Goal: Task Accomplishment & Management: Use online tool/utility

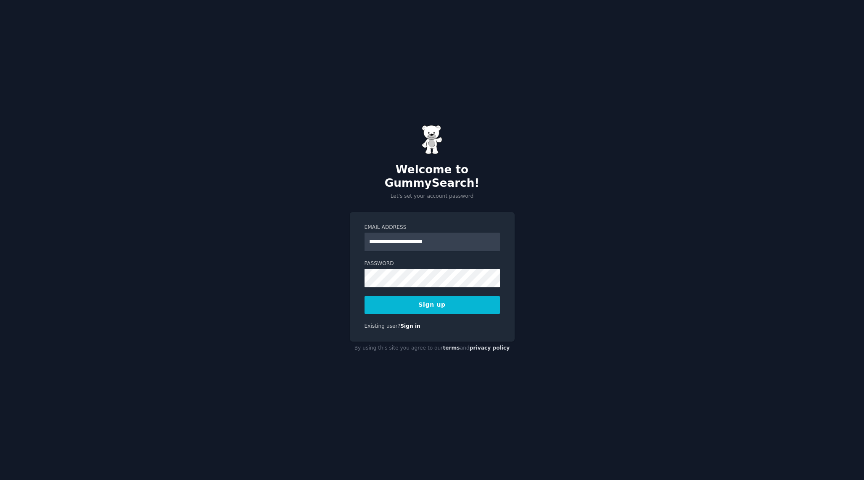
type input "**********"
click at [365, 296] on button "Sign up" at bounding box center [432, 305] width 135 height 18
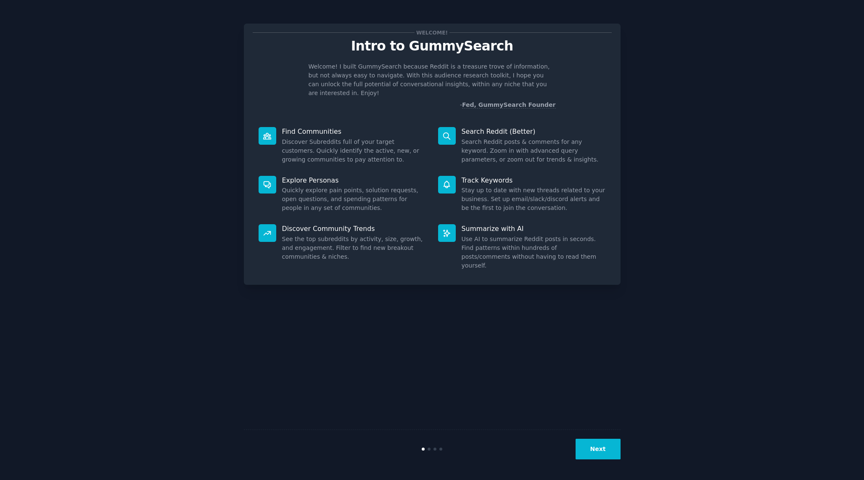
click at [605, 445] on button "Next" at bounding box center [598, 449] width 45 height 21
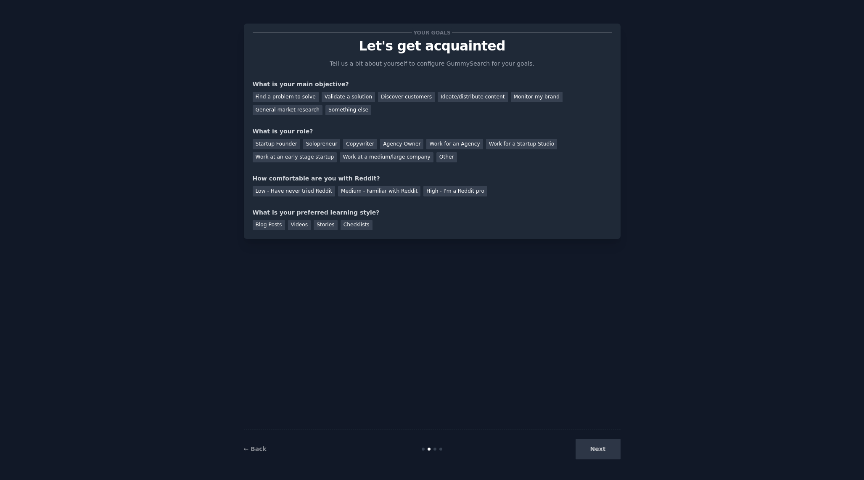
click at [593, 449] on div "Next" at bounding box center [558, 449] width 126 height 21
click at [296, 97] on div "Find a problem to solve" at bounding box center [286, 97] width 66 height 11
click at [276, 145] on div "Startup Founder" at bounding box center [277, 144] width 48 height 11
click at [287, 193] on div "Low - Have never tried Reddit" at bounding box center [294, 191] width 82 height 11
click at [381, 193] on div "Medium - Familiar with Reddit" at bounding box center [379, 191] width 82 height 11
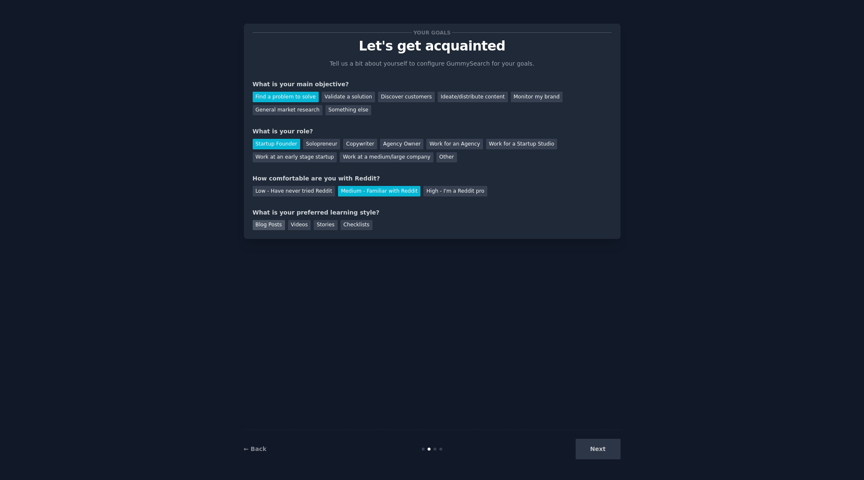
click at [276, 225] on div "Blog Posts" at bounding box center [269, 225] width 32 height 11
click at [603, 444] on button "Next" at bounding box center [598, 449] width 45 height 21
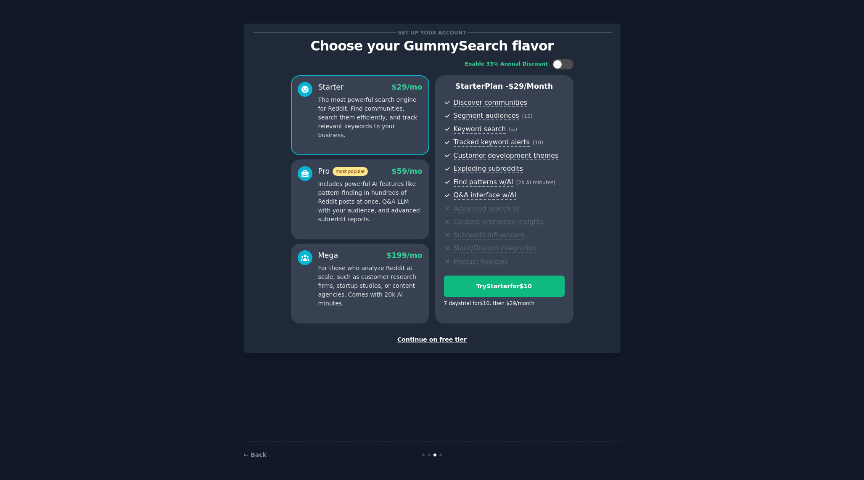
drag, startPoint x: 431, startPoint y: 344, endPoint x: 431, endPoint y: 340, distance: 4.2
click at [431, 344] on div "Set up your account Choose your GummySearch flavor Enable 33% Annual Discount S…" at bounding box center [432, 188] width 377 height 329
click at [431, 339] on div "Continue on free tier" at bounding box center [432, 339] width 359 height 9
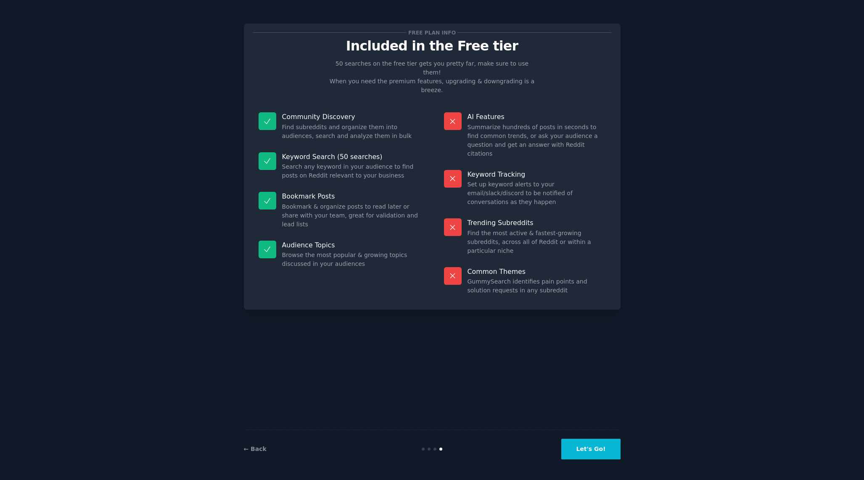
click at [580, 448] on button "Let's Go!" at bounding box center [590, 449] width 59 height 21
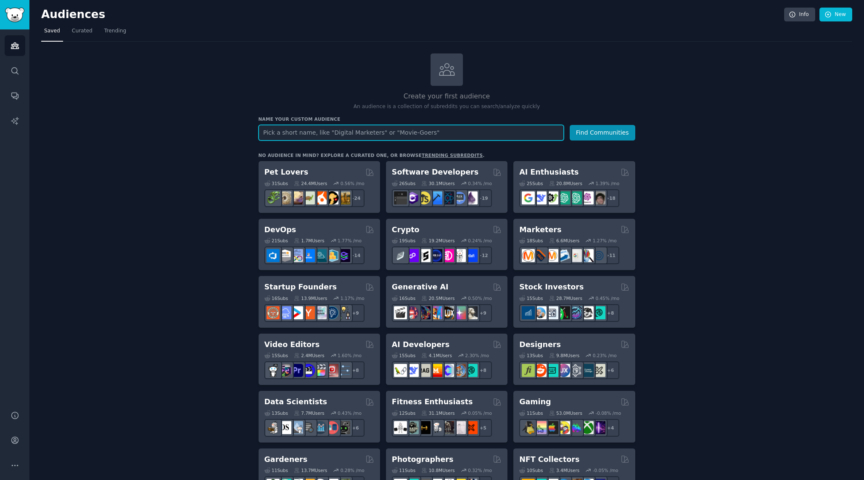
click at [439, 133] on input "text" at bounding box center [411, 133] width 305 height 16
type input "[DEMOGRAPHIC_DATA] who want telehealth"
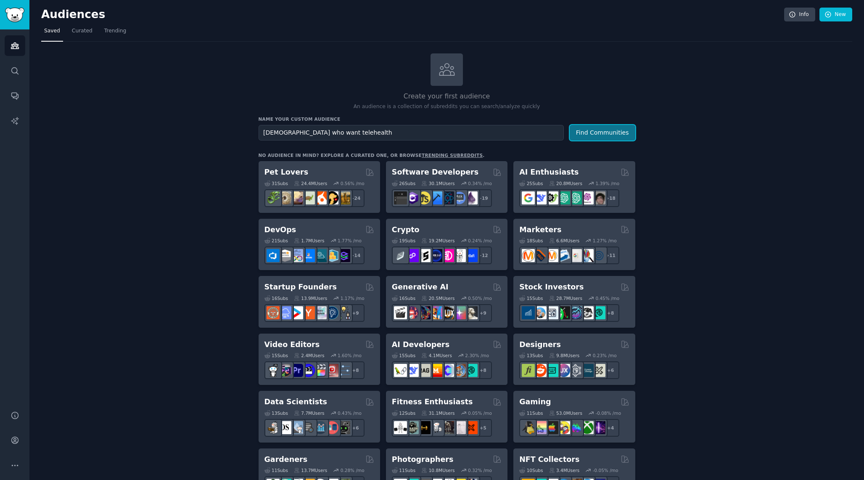
click at [582, 138] on button "Find Communities" at bounding box center [603, 133] width 66 height 16
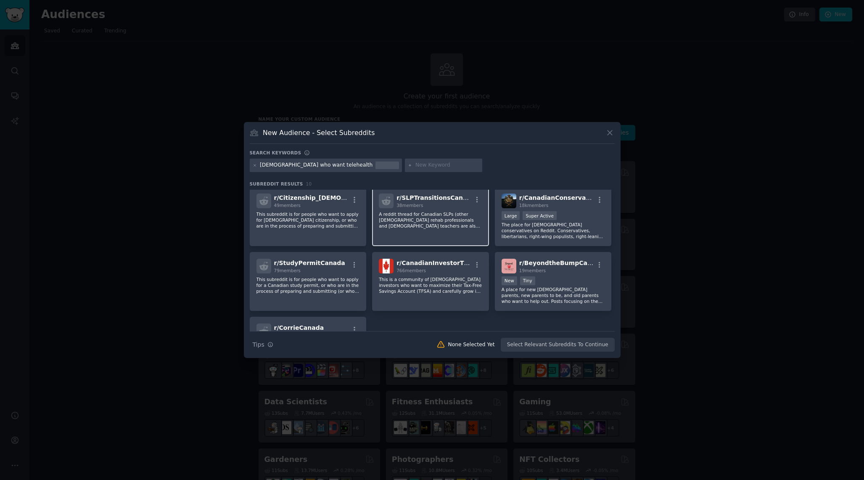
scroll to position [69, 0]
click at [415, 167] on input "text" at bounding box center [447, 165] width 64 height 8
type input "cana"
type input "toronto telehealth"
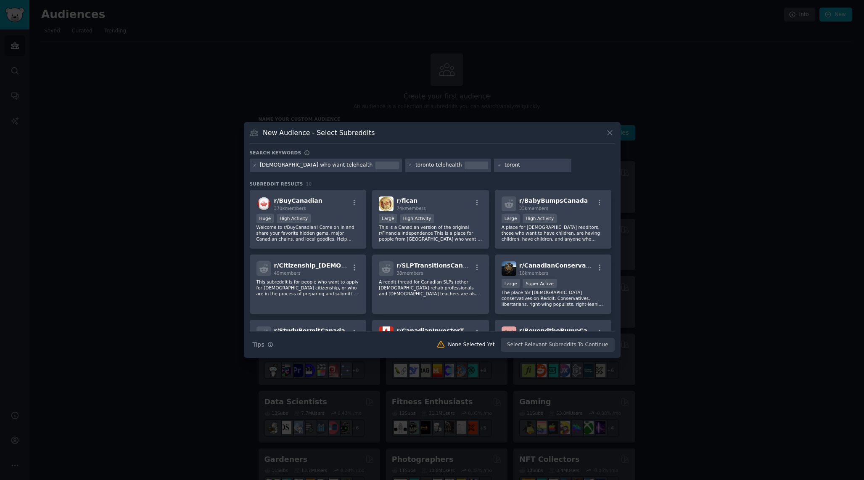
type input "[GEOGRAPHIC_DATA]"
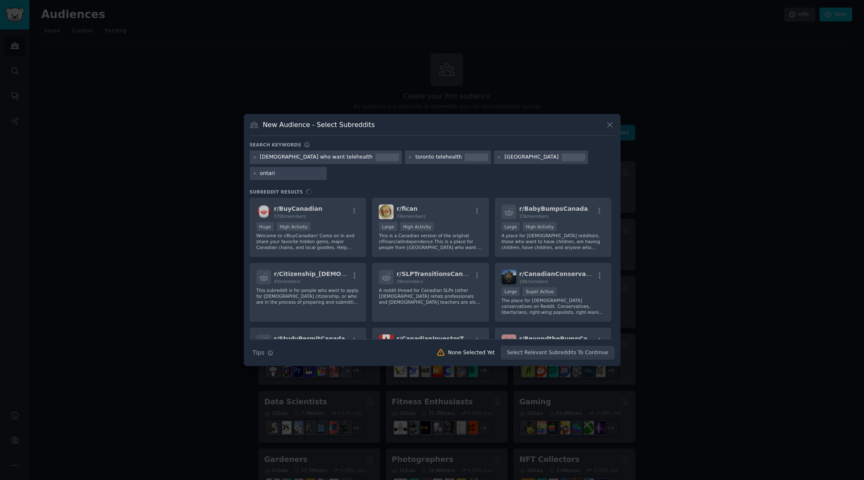
type input "[GEOGRAPHIC_DATA]"
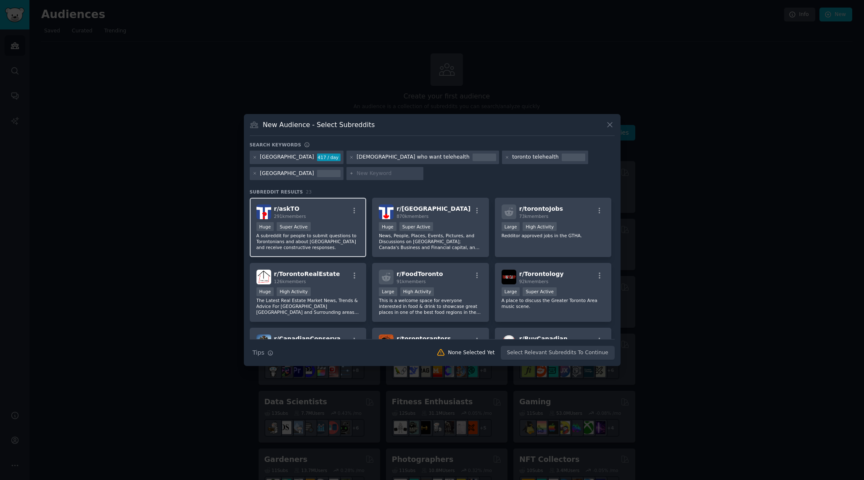
click at [334, 234] on p "A subreddit for people to submit questions to Torontonians and about [GEOGRAPHI…" at bounding box center [307, 242] width 103 height 18
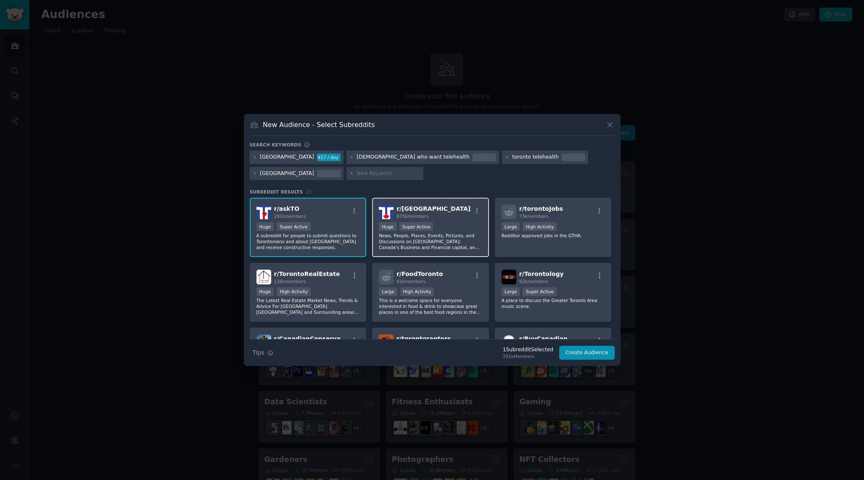
click at [435, 234] on p "News, People, Places, Events, Pictures, and Discussions on [GEOGRAPHIC_DATA]; C…" at bounding box center [430, 242] width 103 height 18
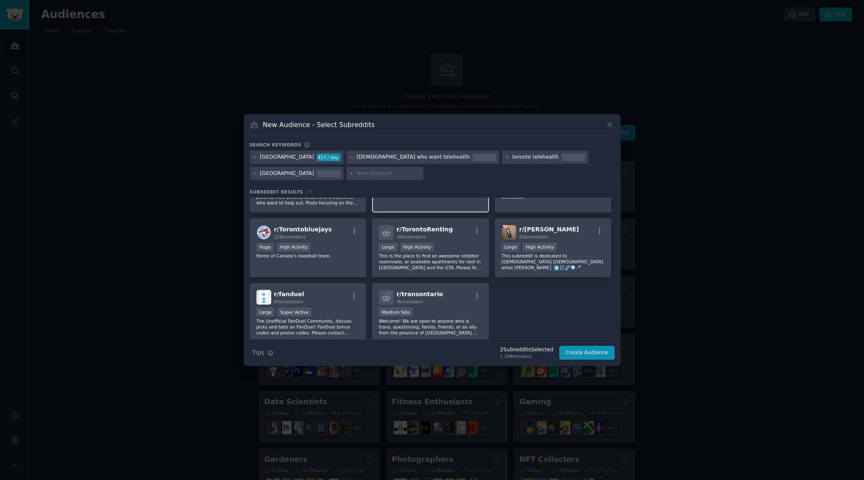
scroll to position [391, 0]
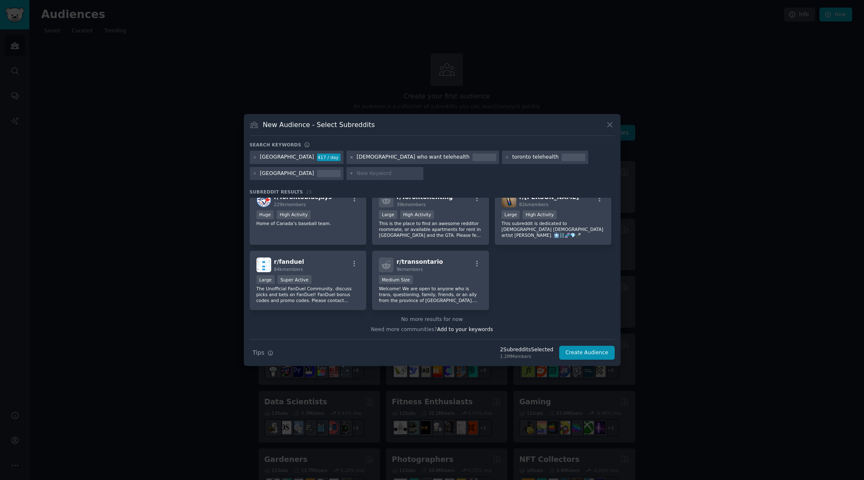
click at [349, 157] on icon at bounding box center [351, 157] width 5 height 5
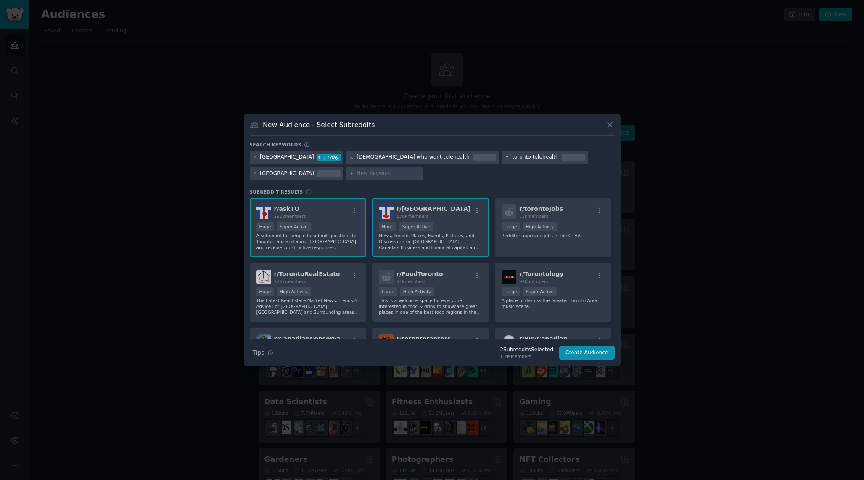
click at [505, 158] on icon at bounding box center [507, 157] width 5 height 5
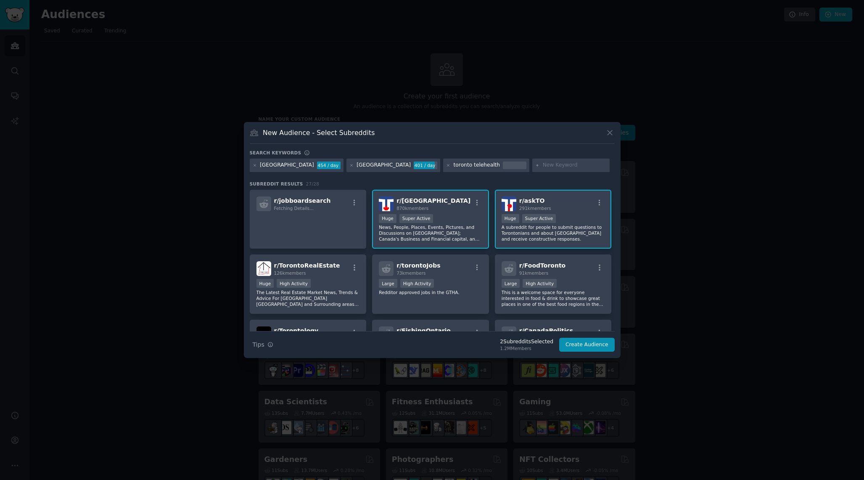
click at [431, 153] on div "Search keywords" at bounding box center [432, 154] width 365 height 9
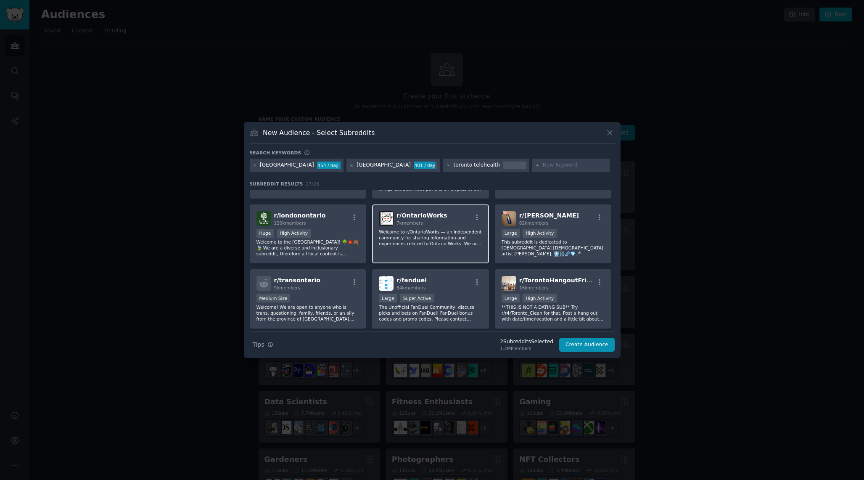
scroll to position [411, 0]
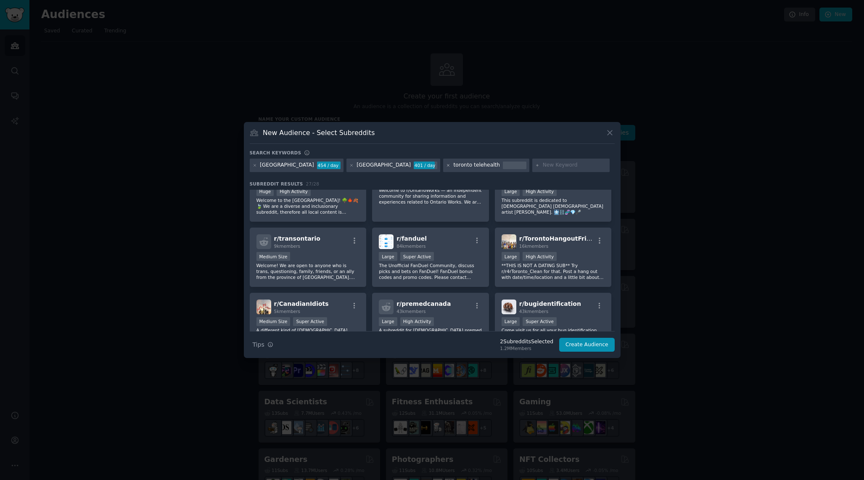
click at [446, 166] on icon at bounding box center [448, 165] width 5 height 5
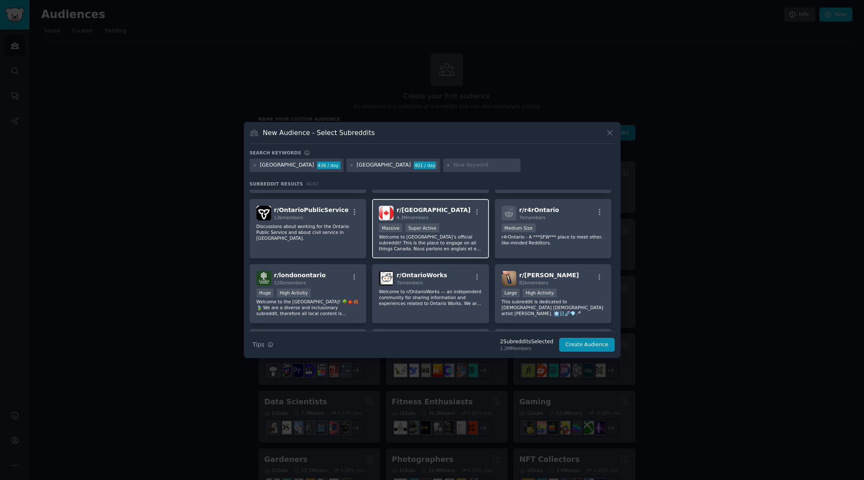
scroll to position [311, 0]
click at [437, 212] on div "r/ canada 4.3M members" at bounding box center [430, 211] width 103 height 15
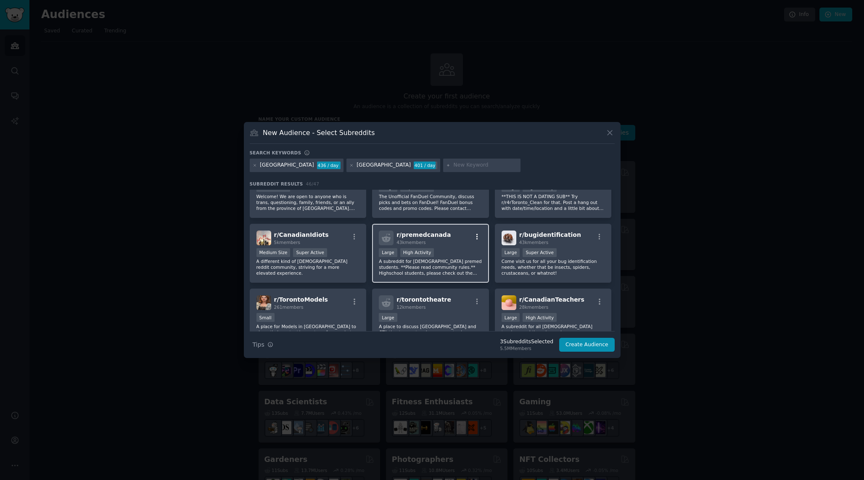
scroll to position [485, 0]
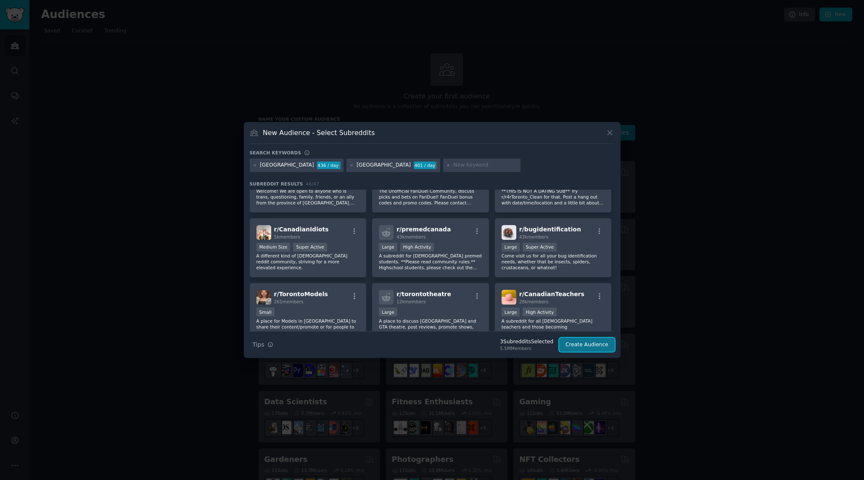
click at [590, 344] on button "Create Audience" at bounding box center [587, 345] width 56 height 14
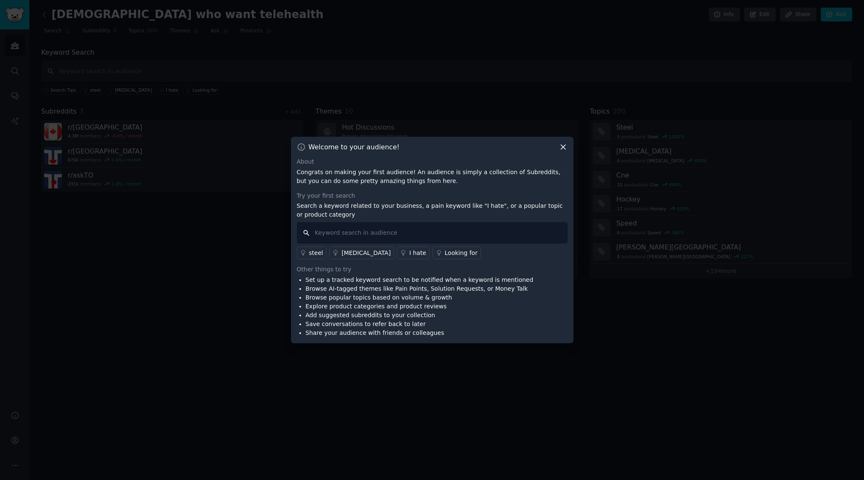
click at [463, 232] on input "text" at bounding box center [432, 232] width 271 height 21
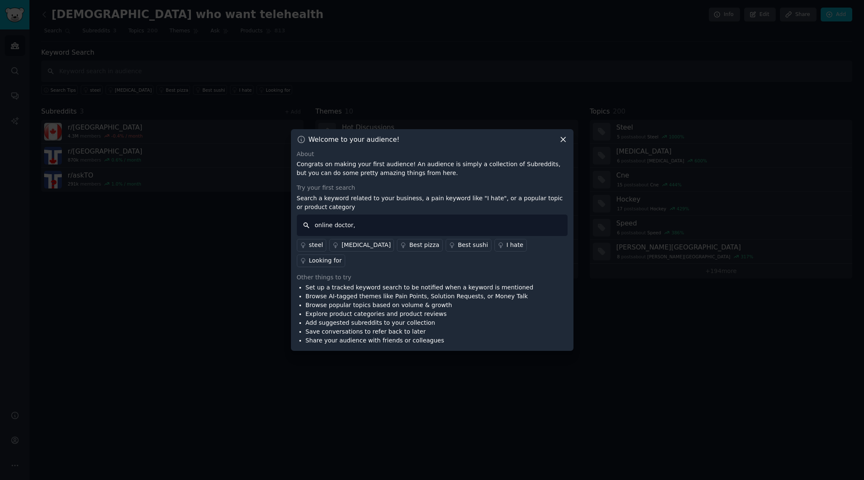
type input "online doctor"
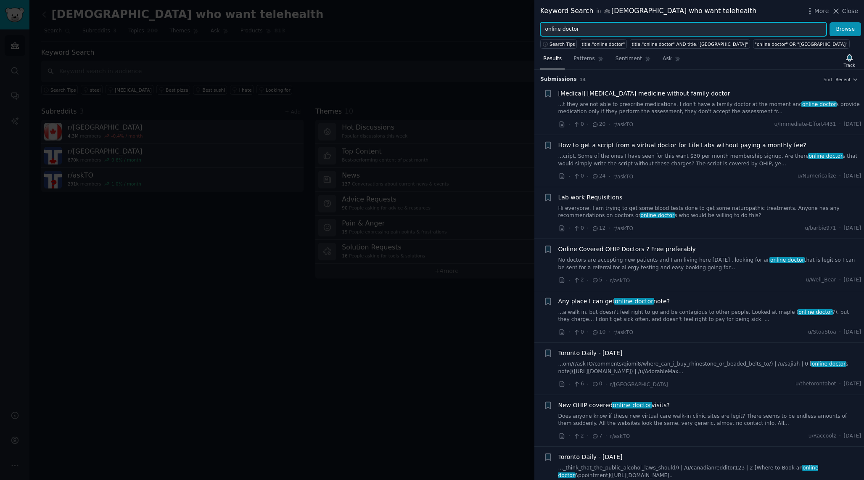
click at [584, 30] on input "online doctor" at bounding box center [683, 29] width 286 height 14
click at [830, 22] on button "Browse" at bounding box center [846, 29] width 32 height 14
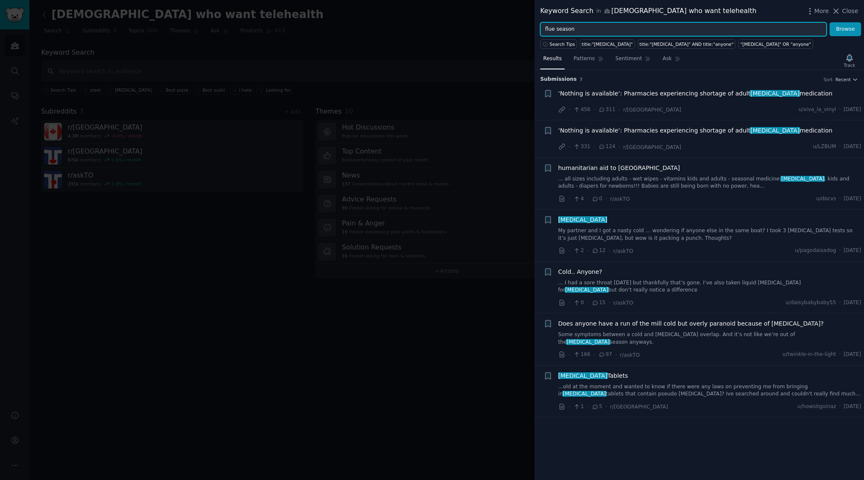
click at [830, 22] on button "Browse" at bounding box center [846, 29] width 32 height 14
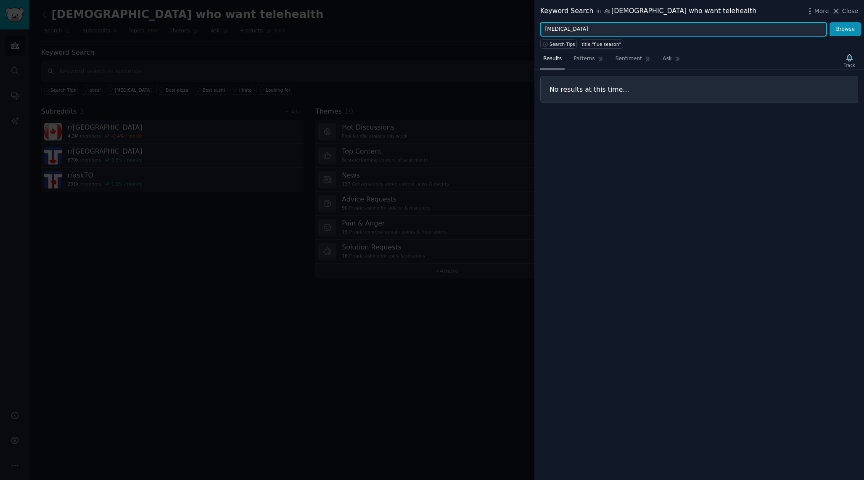
click at [830, 22] on button "Browse" at bounding box center [846, 29] width 32 height 14
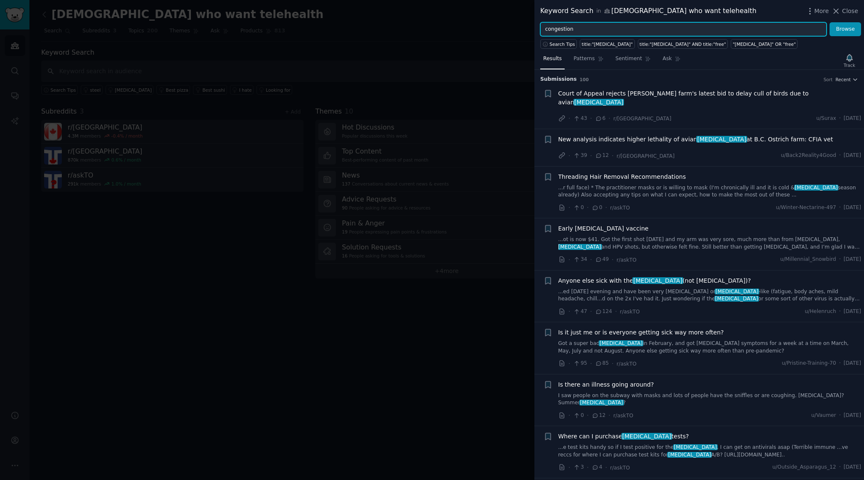
type input "congestion"
click at [830, 22] on button "Browse" at bounding box center [846, 29] width 32 height 14
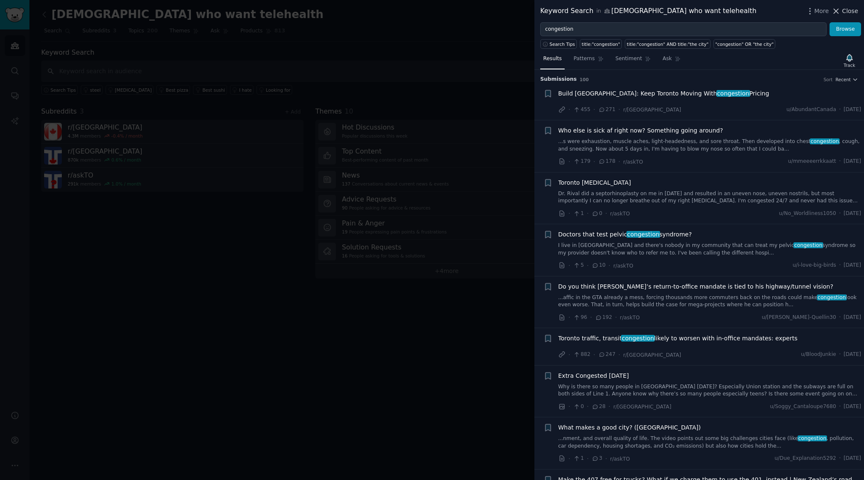
click at [844, 9] on span "Close" at bounding box center [850, 11] width 16 height 9
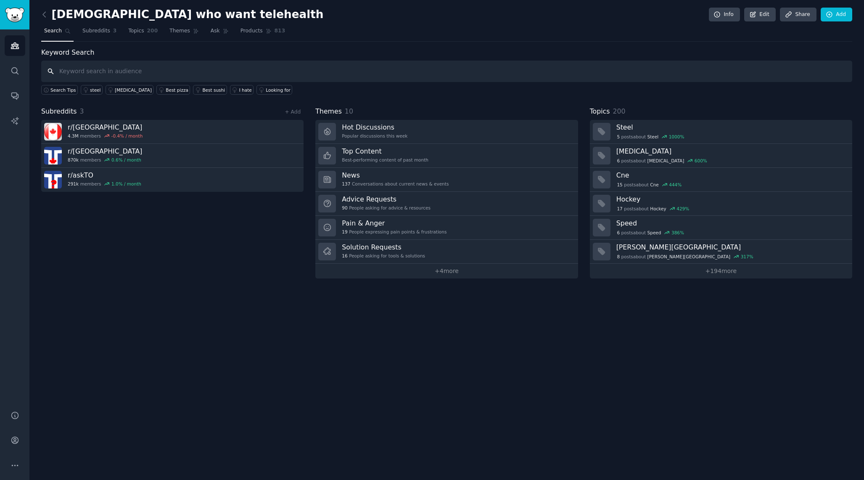
click at [192, 74] on input "text" at bounding box center [446, 71] width 811 height 21
type input "o"
click at [500, 75] on input "text" at bounding box center [446, 71] width 811 height 21
type input "doctor's note"
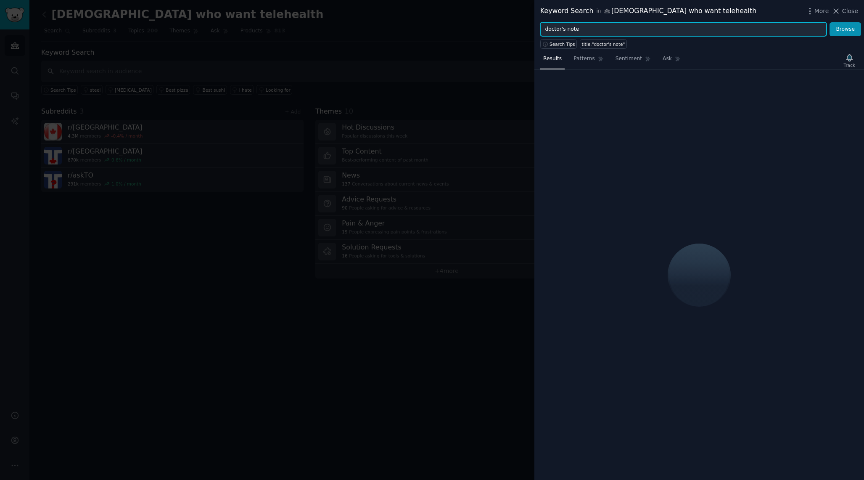
click at [681, 25] on input "doctor's note" at bounding box center [683, 29] width 286 height 14
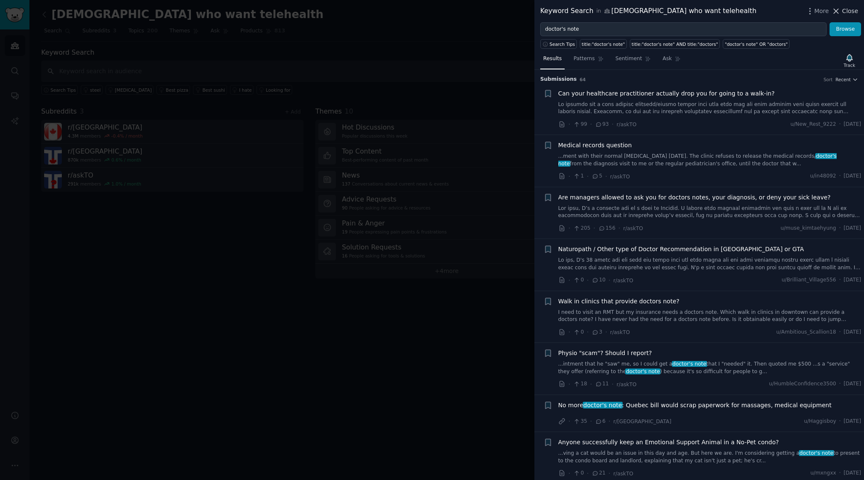
click at [851, 11] on span "Close" at bounding box center [850, 11] width 16 height 9
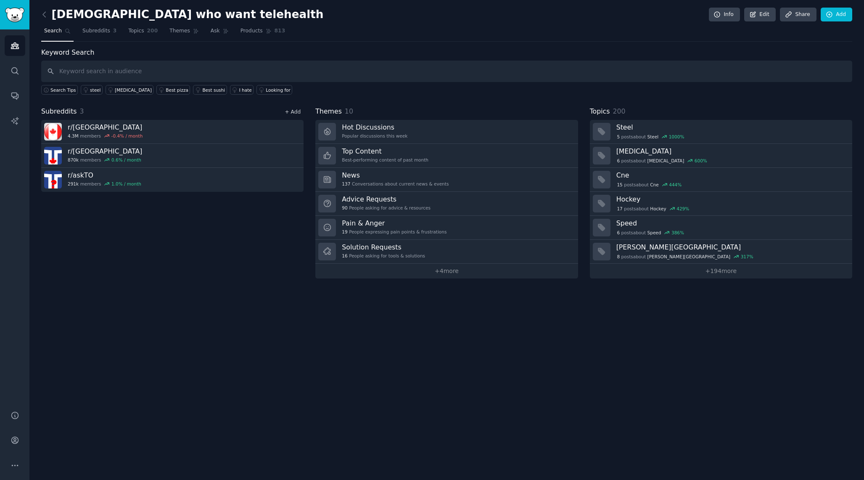
click at [291, 111] on link "+ Add" at bounding box center [293, 112] width 16 height 6
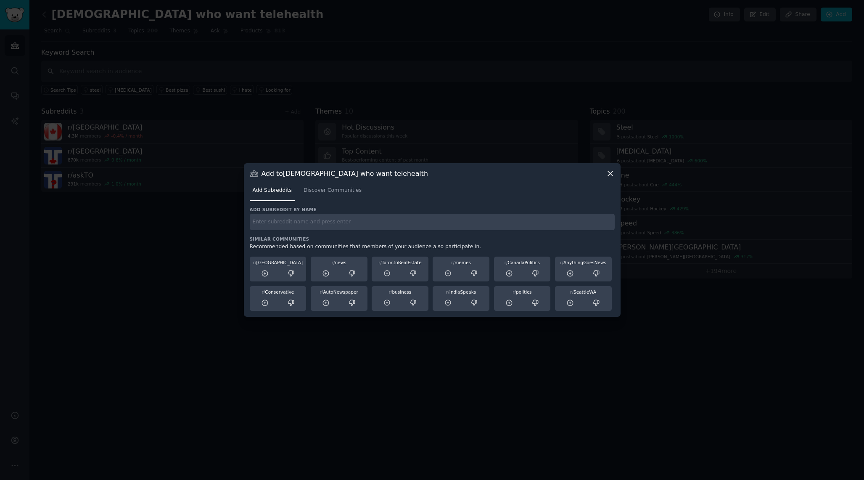
click at [355, 235] on div "Add subreddit by name Similar Communities Recommended based on communities that…" at bounding box center [432, 258] width 365 height 105
type input "ask"
type input "e"
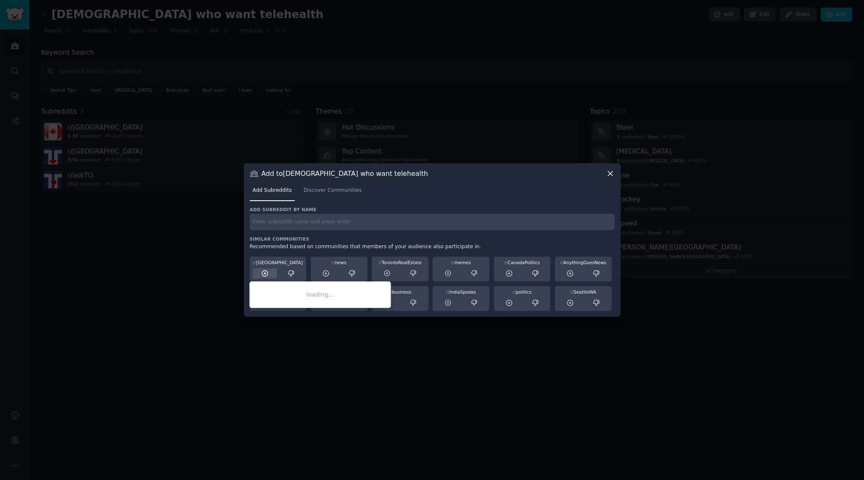
click at [266, 270] on icon at bounding box center [264, 272] width 5 height 5
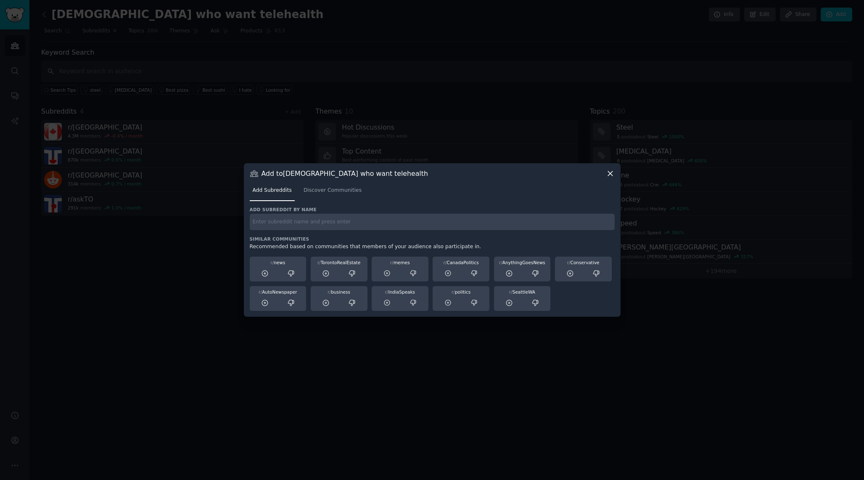
click at [447, 217] on input "text" at bounding box center [432, 222] width 365 height 16
type input "[GEOGRAPHIC_DATA]"
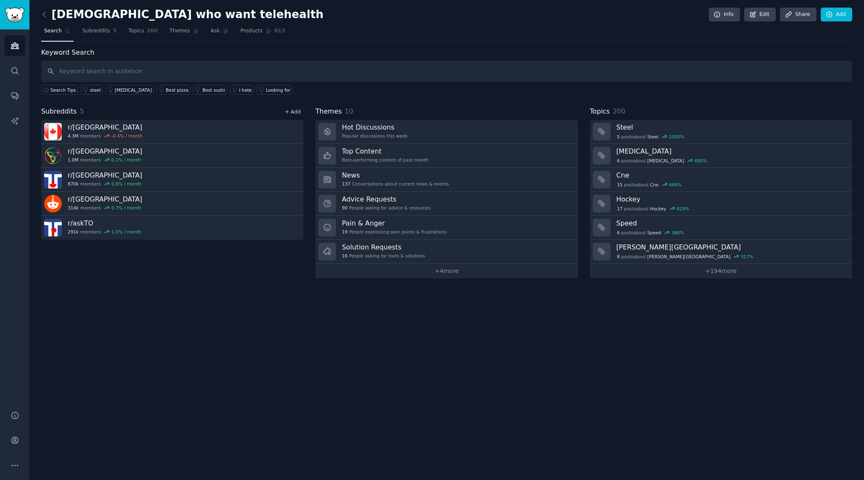
click at [297, 113] on link "+ Add" at bounding box center [293, 112] width 16 height 6
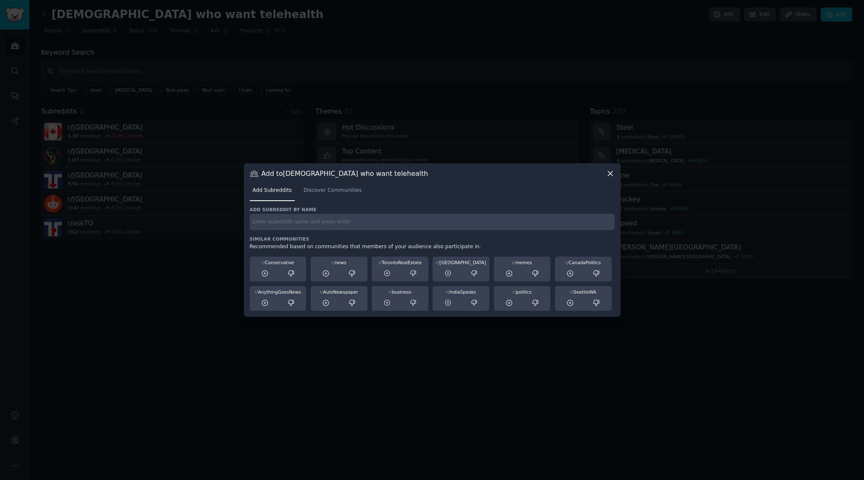
click at [319, 236] on h3 "Similar Communities" at bounding box center [432, 239] width 365 height 6
click at [321, 224] on input "text" at bounding box center [432, 222] width 365 height 16
click at [264, 222] on input "ask docs" at bounding box center [432, 222] width 365 height 16
type input "askdocs"
click at [299, 223] on input "askdocs" at bounding box center [432, 222] width 365 height 16
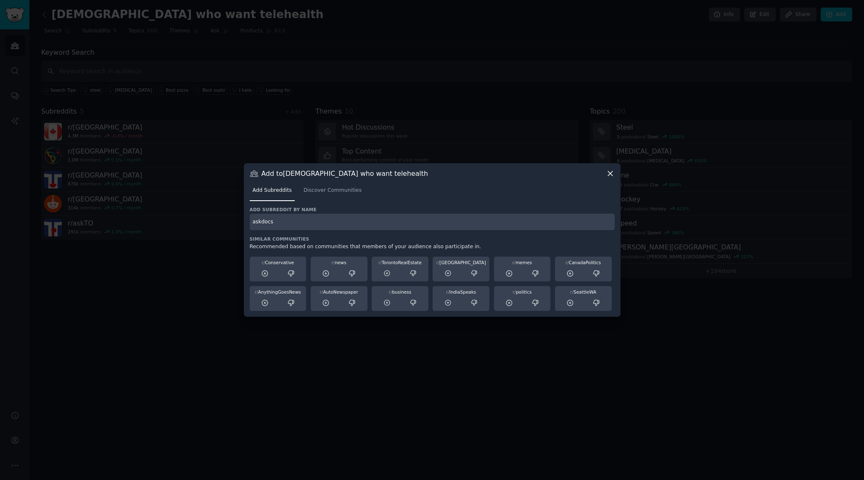
click at [299, 223] on input "askdocs" at bounding box center [432, 222] width 365 height 16
click at [341, 196] on link "Discover Communities" at bounding box center [333, 192] width 64 height 17
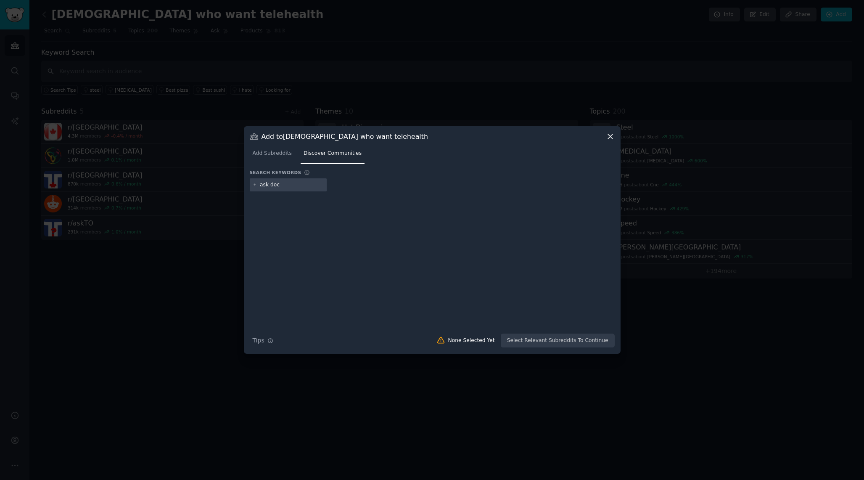
type input "ask docs"
type input "medical advice"
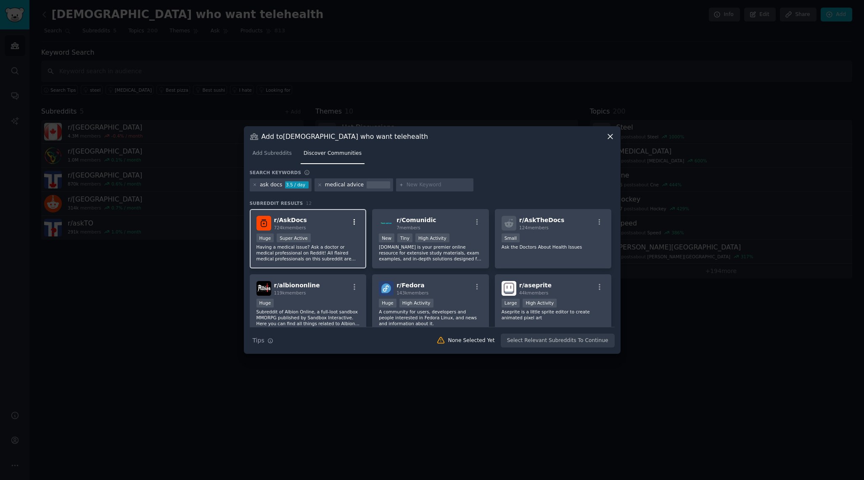
click at [351, 224] on icon "button" at bounding box center [355, 222] width 8 height 8
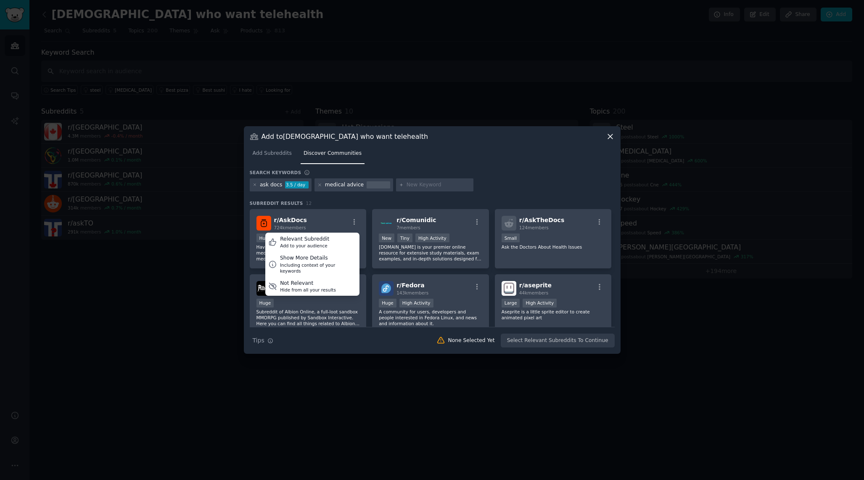
click at [373, 203] on h3 "Subreddit Results 12" at bounding box center [432, 203] width 365 height 6
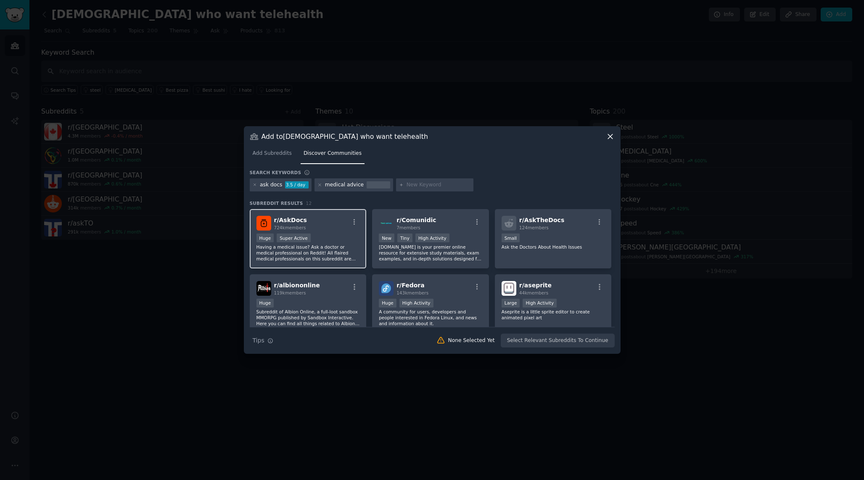
click at [324, 226] on div "r/ AskDocs 724k members" at bounding box center [307, 223] width 103 height 15
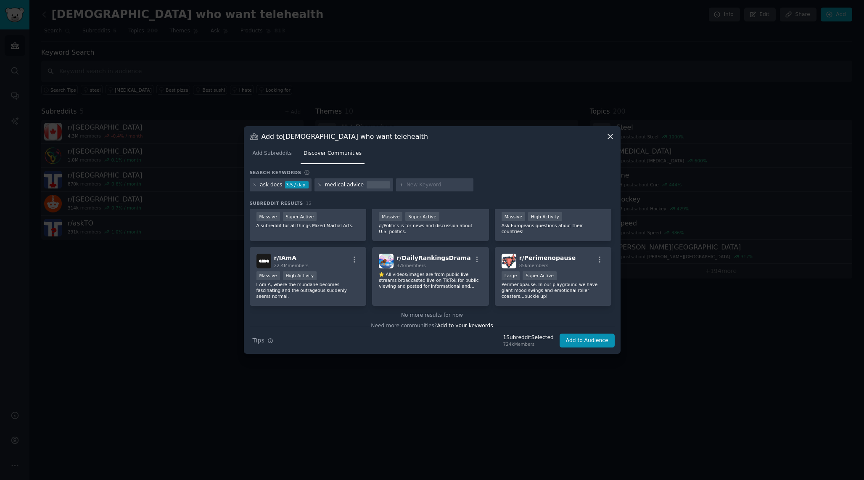
scroll to position [160, 0]
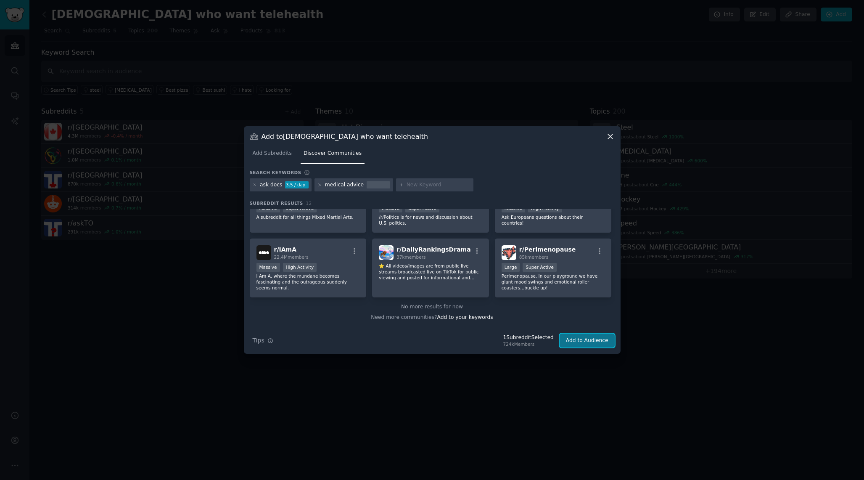
click at [589, 341] on button "Add to Audience" at bounding box center [587, 340] width 55 height 14
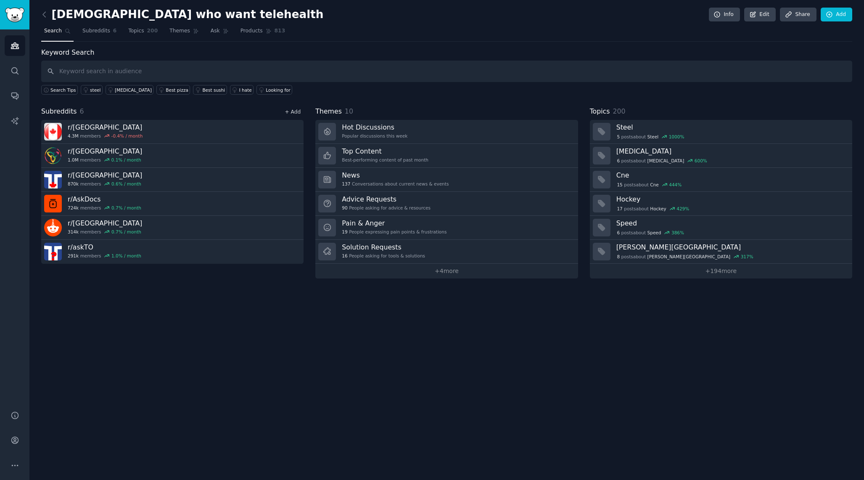
click at [297, 114] on link "+ Add" at bounding box center [293, 112] width 16 height 6
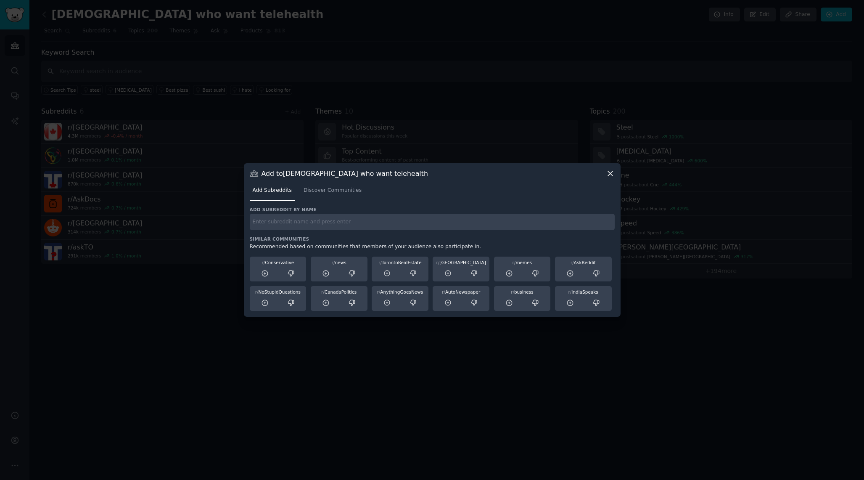
click at [341, 203] on div "Add Subreddits Discover Communities" at bounding box center [432, 192] width 365 height 29
click at [341, 198] on link "Discover Communities" at bounding box center [333, 192] width 64 height 17
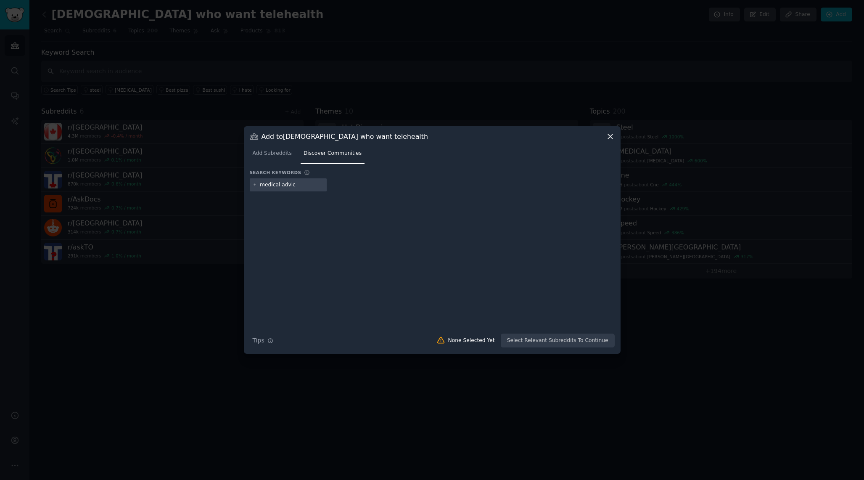
type input "medical advice"
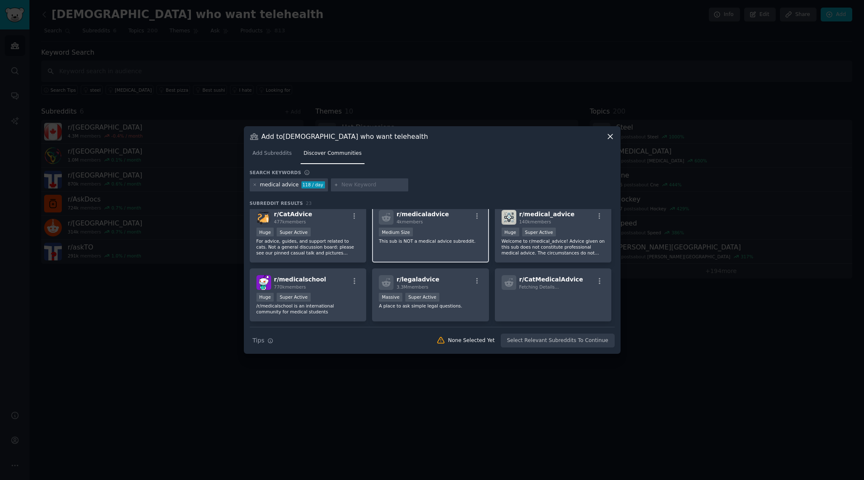
scroll to position [6, 0]
click at [573, 230] on div ">= 95th percentile for submissions / day Huge Super Active" at bounding box center [553, 232] width 103 height 11
click at [601, 338] on button "Add to Audience" at bounding box center [587, 340] width 55 height 14
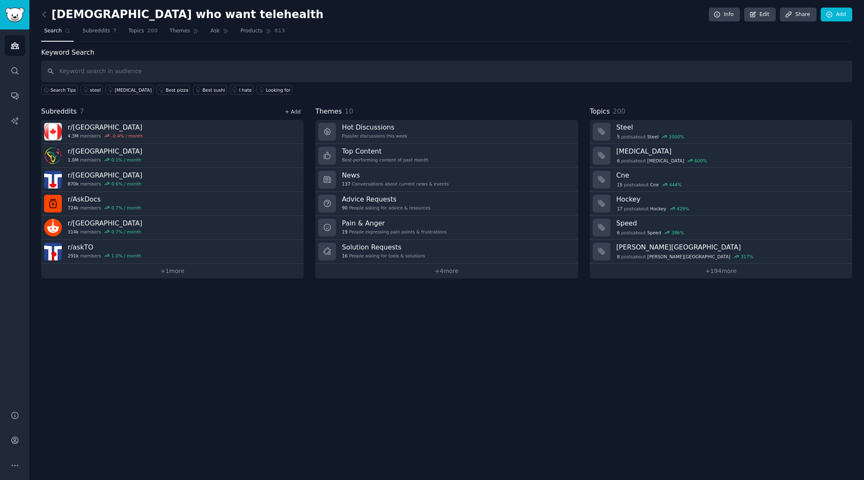
click at [289, 112] on link "+ Add" at bounding box center [293, 112] width 16 height 6
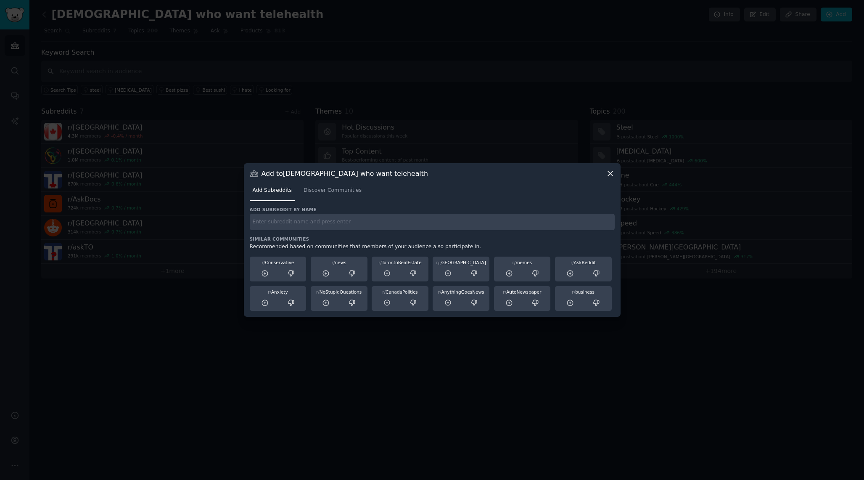
click at [617, 185] on div "Add to [DEMOGRAPHIC_DATA] who want telehealth Add Subreddits Discover Communiti…" at bounding box center [432, 239] width 377 height 153
click at [615, 179] on div "Add to [DEMOGRAPHIC_DATA] who want telehealth Add Subreddits Discover Communiti…" at bounding box center [432, 239] width 377 height 153
click at [613, 176] on icon at bounding box center [610, 173] width 9 height 9
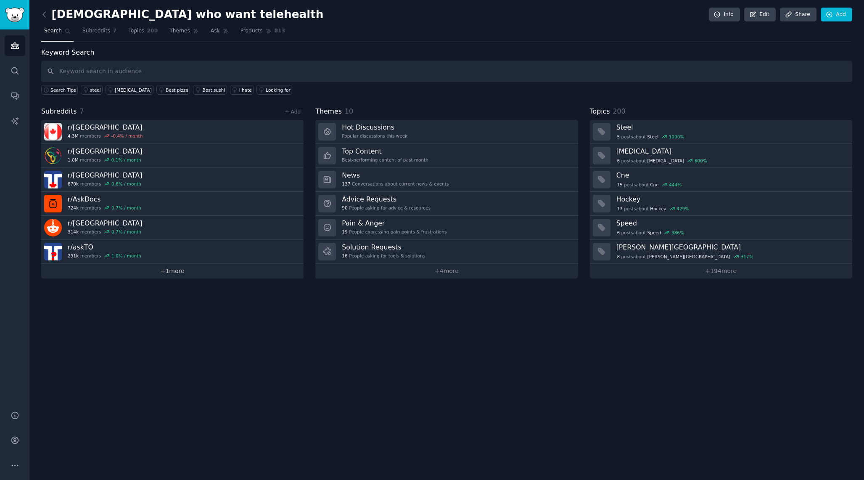
click at [170, 272] on link "+ 1 more" at bounding box center [172, 271] width 262 height 15
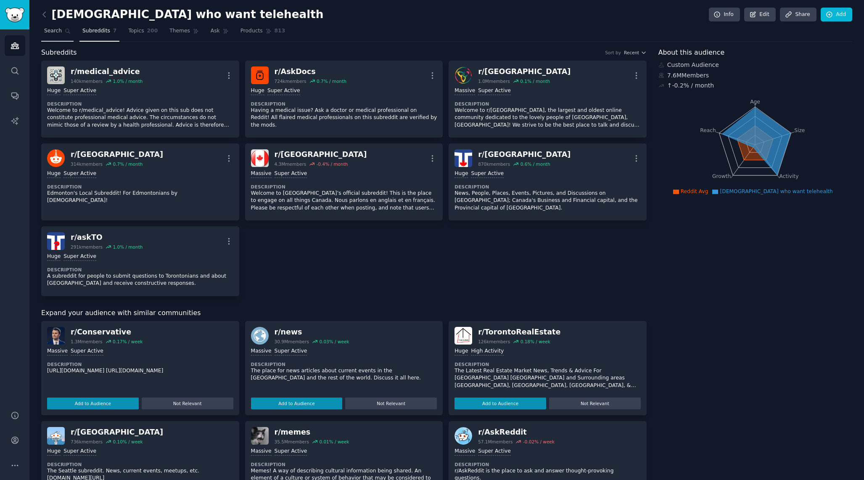
click at [56, 34] on link "Search" at bounding box center [57, 32] width 32 height 17
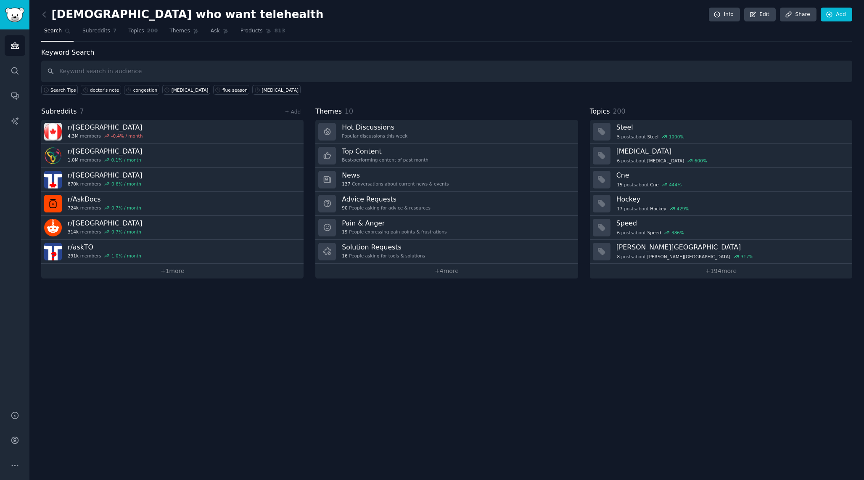
click at [67, 74] on input "text" at bounding box center [446, 71] width 811 height 21
type input "[MEDICAL_DATA]"
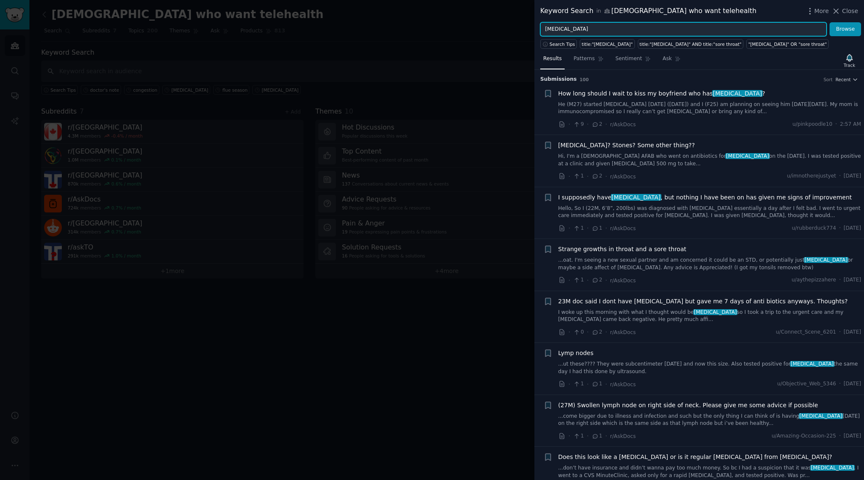
click at [686, 22] on input "[MEDICAL_DATA]" at bounding box center [683, 29] width 286 height 14
type input "hair loss"
click at [830, 22] on button "Browse" at bounding box center [846, 29] width 32 height 14
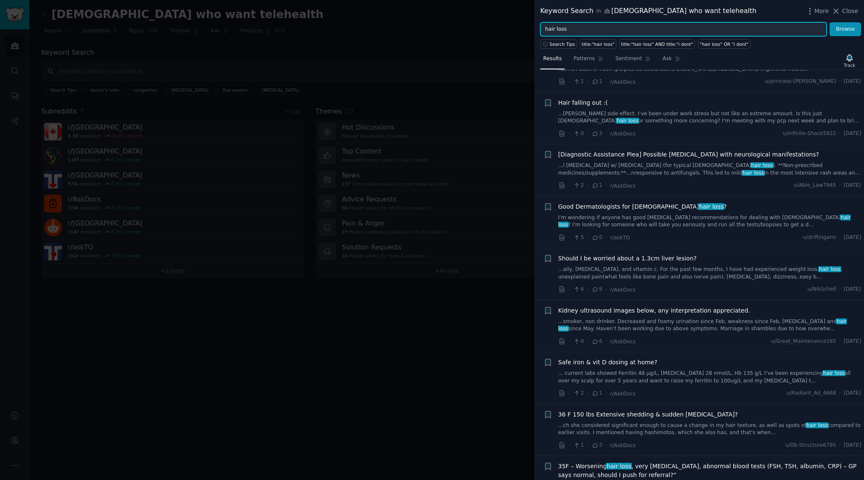
scroll to position [303, 0]
